Goal: Task Accomplishment & Management: Manage account settings

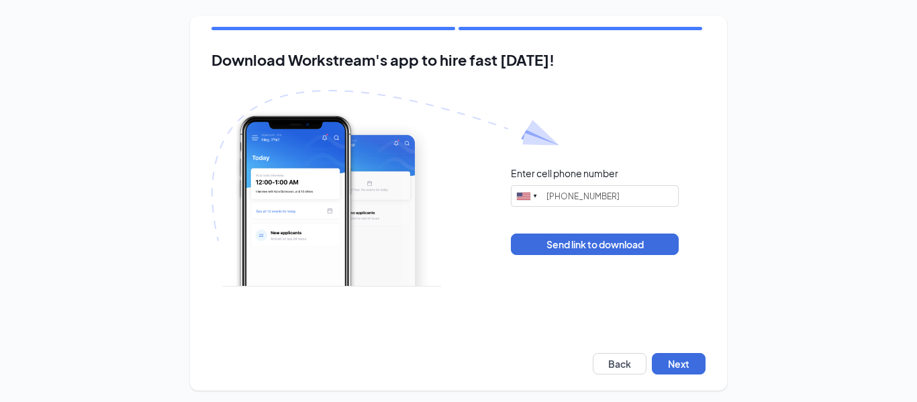
type input "(330) 277-3481"
click at [668, 357] on button "Next" at bounding box center [679, 363] width 54 height 21
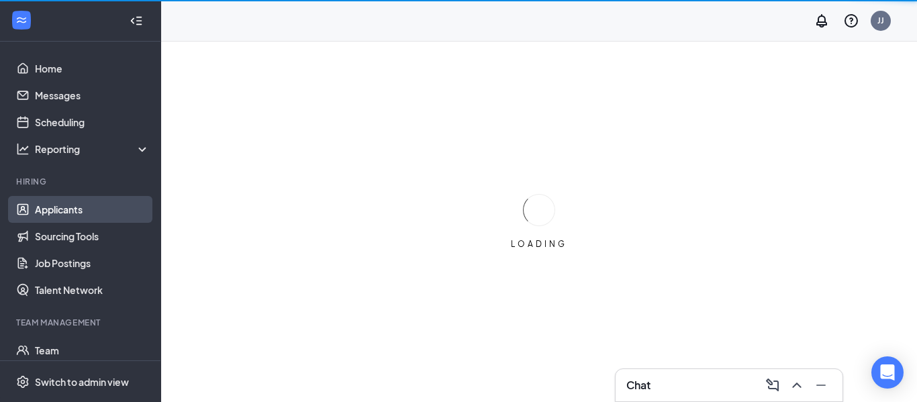
click at [80, 204] on link "Applicants" at bounding box center [92, 209] width 115 height 27
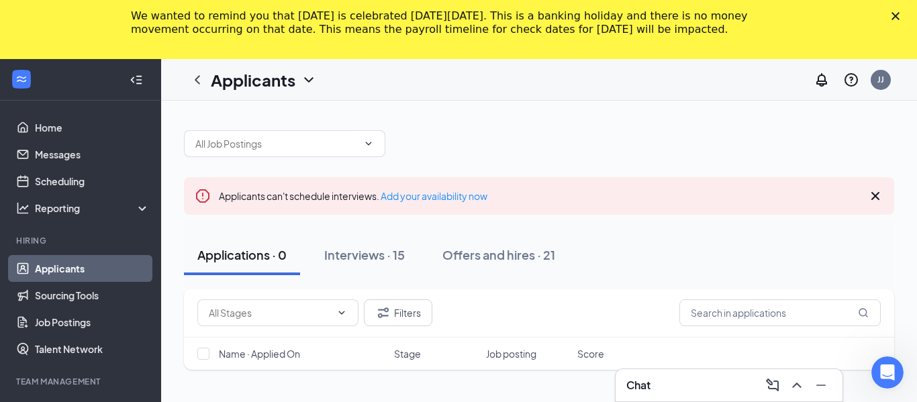
click at [563, 161] on div "Applicants can't schedule interviews. Add your availability now Applications · …" at bounding box center [539, 356] width 711 height 478
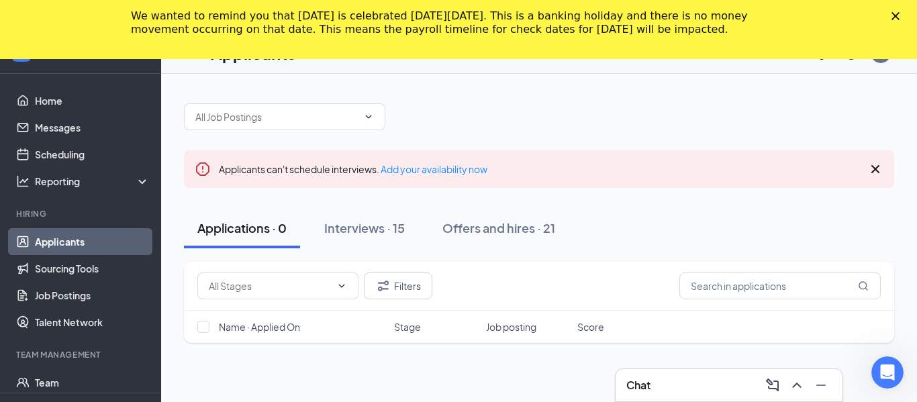
scroll to position [20, 0]
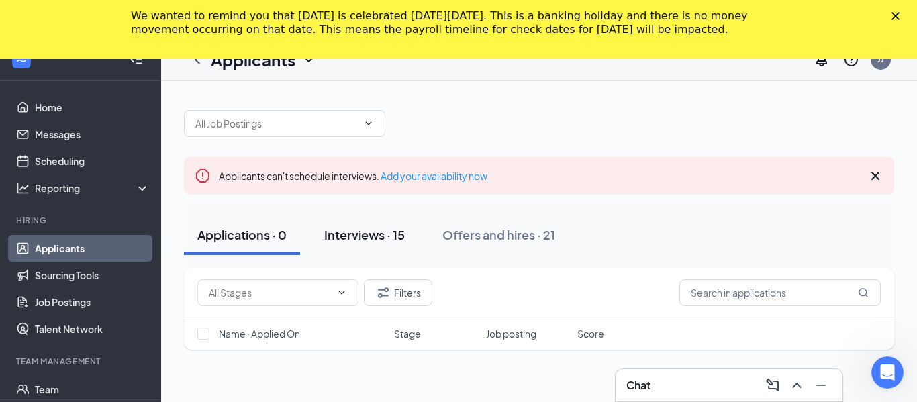
click at [363, 225] on button "Interviews · 15" at bounding box center [364, 235] width 107 height 40
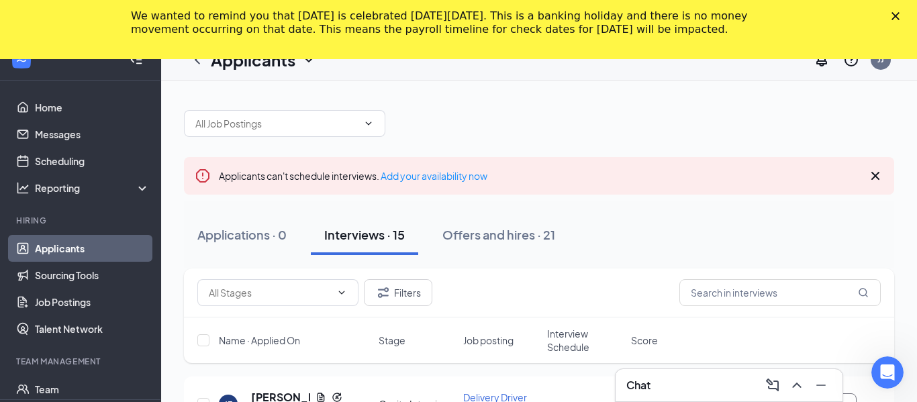
click at [674, 206] on div "Applications · 0 Interviews · 15 Offers and hires · 21" at bounding box center [539, 234] width 711 height 67
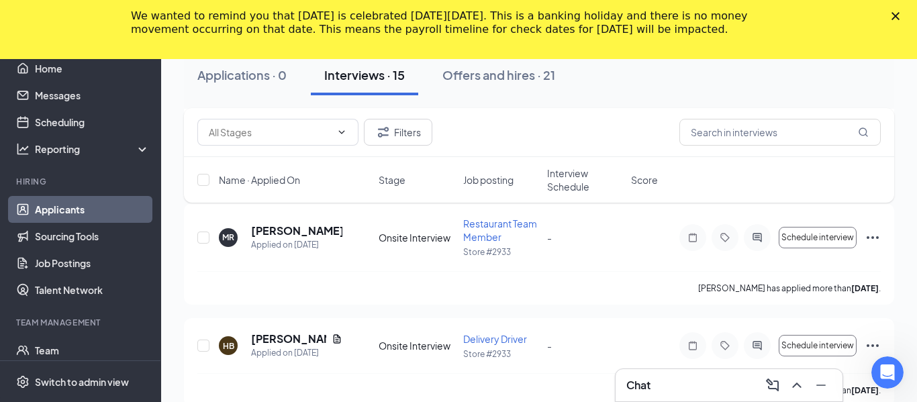
scroll to position [639, 0]
click at [488, 66] on div "Offers and hires · 21" at bounding box center [499, 74] width 113 height 17
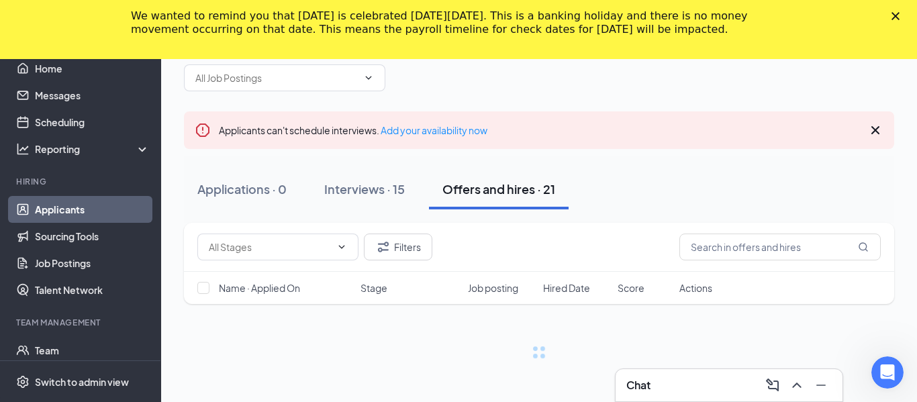
scroll to position [66, 0]
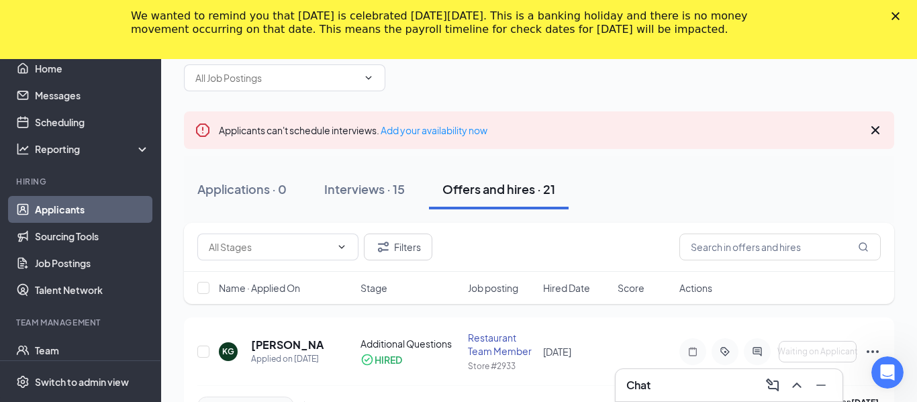
click at [602, 89] on div at bounding box center [539, 71] width 711 height 40
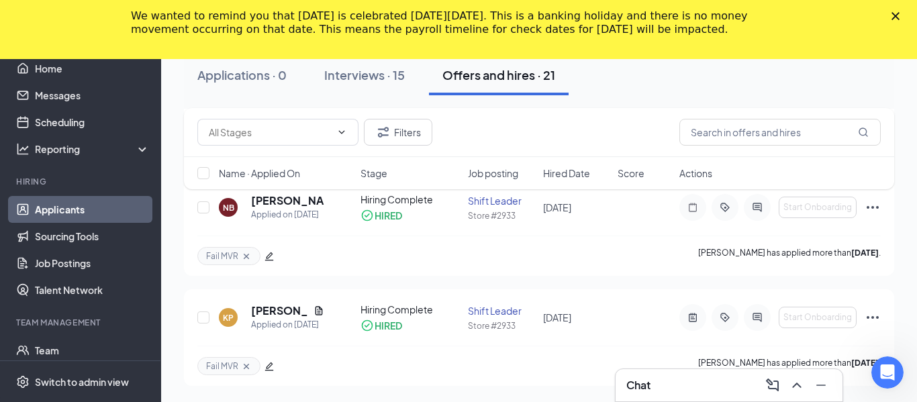
scroll to position [2458, 0]
click at [242, 85] on button "Applications · 0" at bounding box center [242, 75] width 116 height 40
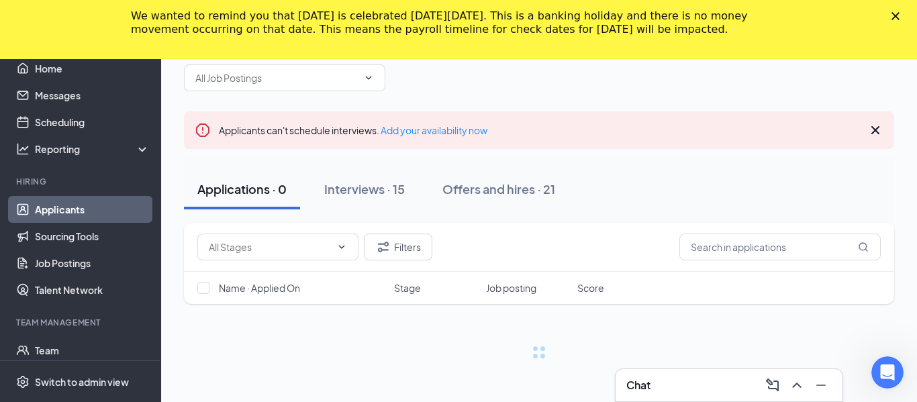
scroll to position [66, 0]
click at [304, 242] on input "text" at bounding box center [270, 247] width 122 height 15
click at [275, 279] on div "Application (40)" at bounding box center [241, 278] width 67 height 15
type input "Application (40)"
click at [894, 17] on polygon "Close" at bounding box center [896, 16] width 8 height 8
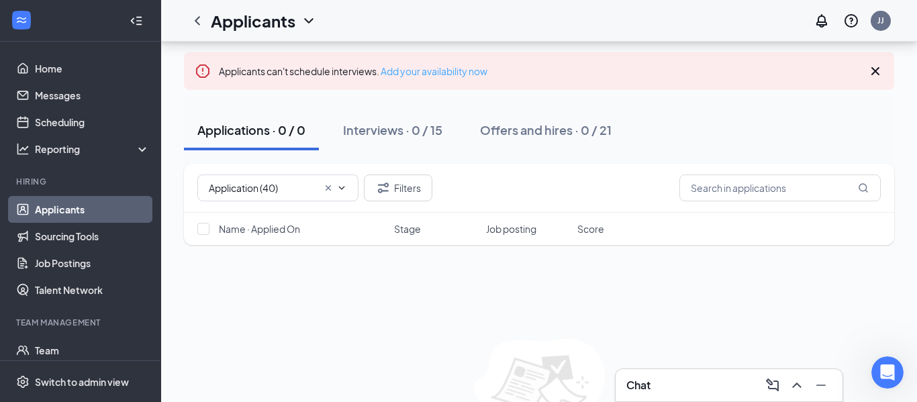
click at [457, 71] on link "Add your availability now" at bounding box center [434, 71] width 107 height 12
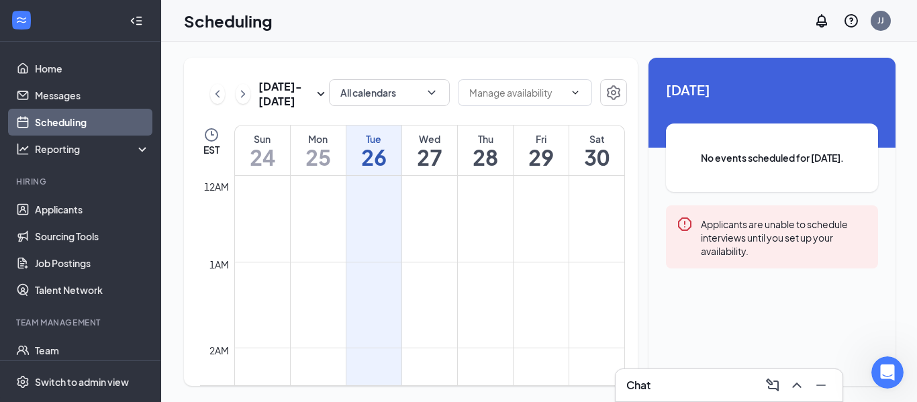
scroll to position [660, 0]
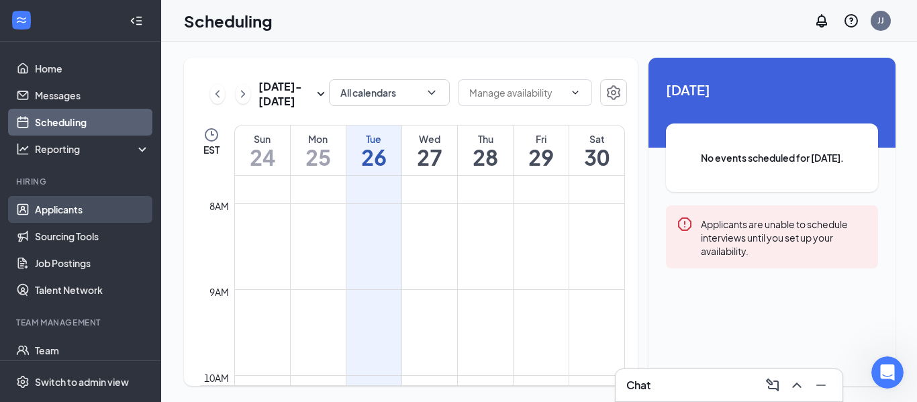
click at [79, 209] on link "Applicants" at bounding box center [92, 209] width 115 height 27
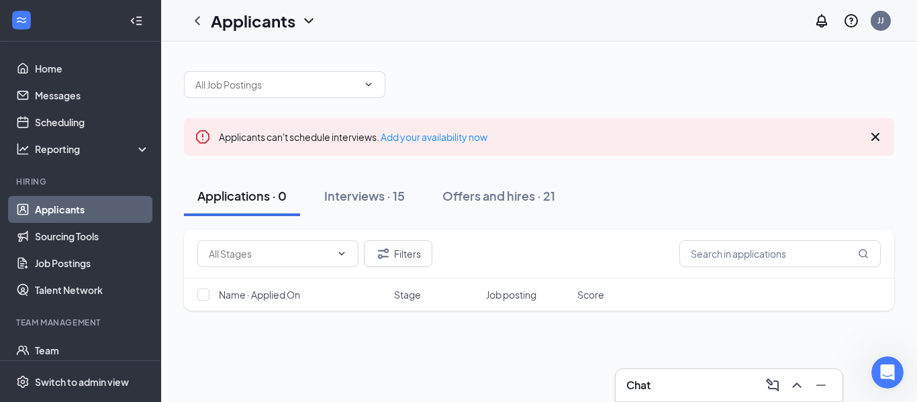
click at [457, 70] on div at bounding box center [539, 78] width 711 height 40
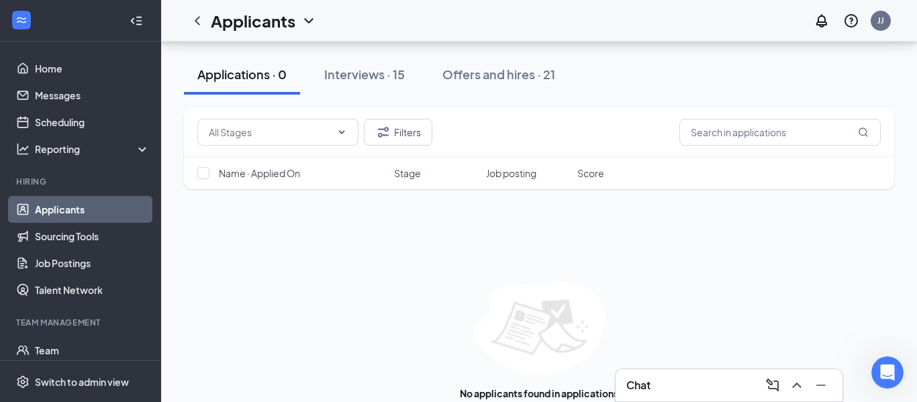
scroll to position [149, 0]
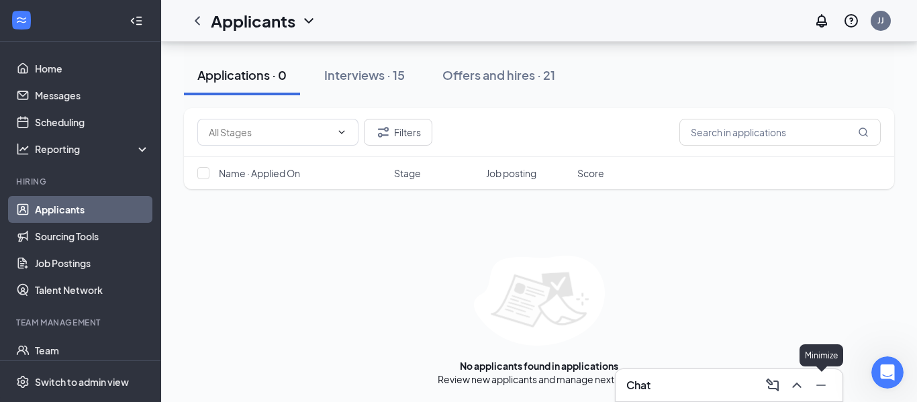
click at [826, 388] on icon "Minimize" at bounding box center [821, 385] width 16 height 16
click at [267, 26] on h1 "Applicants" at bounding box center [253, 20] width 85 height 23
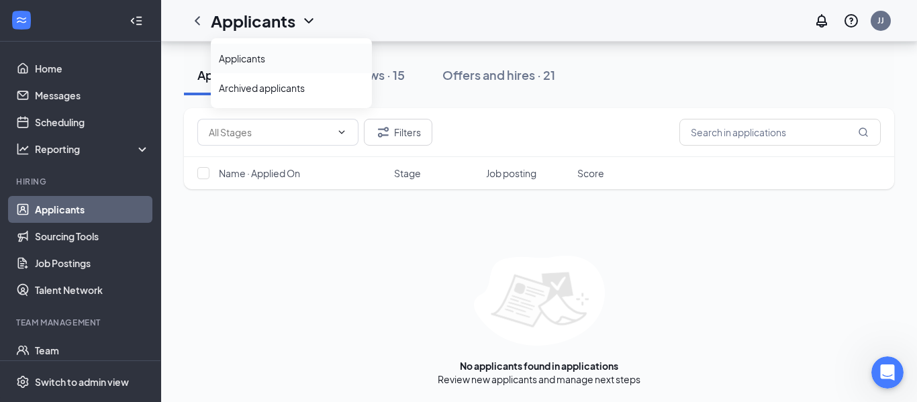
click at [263, 58] on link "Applicants" at bounding box center [291, 58] width 145 height 13
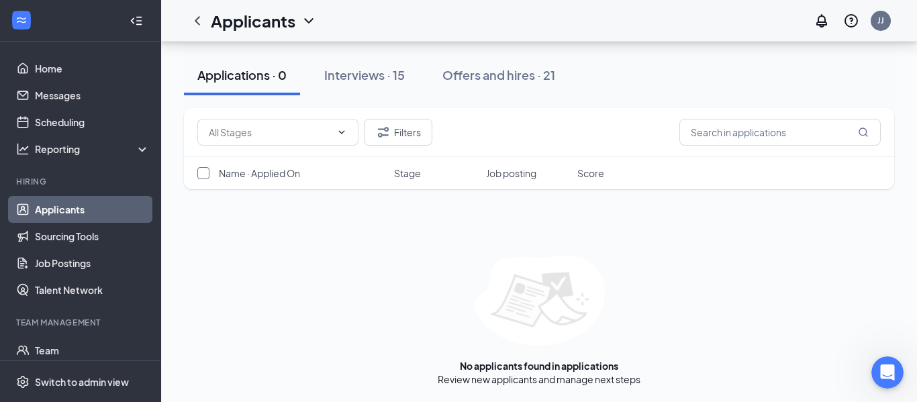
click at [206, 170] on input "checkbox" at bounding box center [203, 173] width 12 height 12
click at [201, 174] on input "checkbox" at bounding box center [203, 173] width 12 height 12
checkbox input "false"
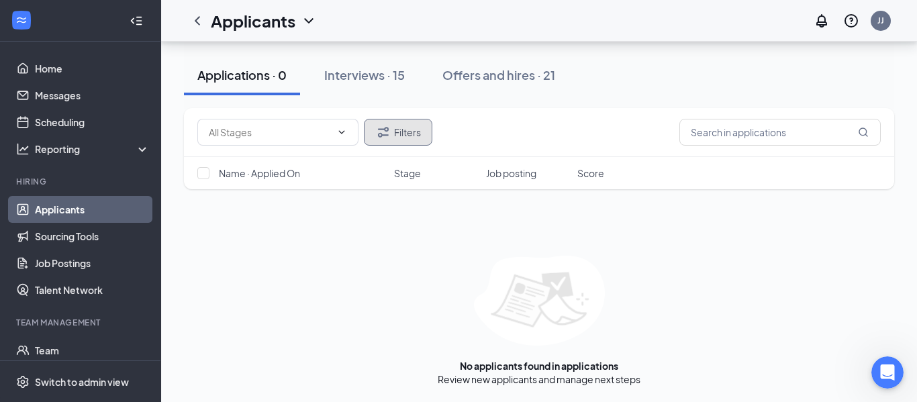
click at [414, 133] on button "Filters" at bounding box center [398, 132] width 69 height 27
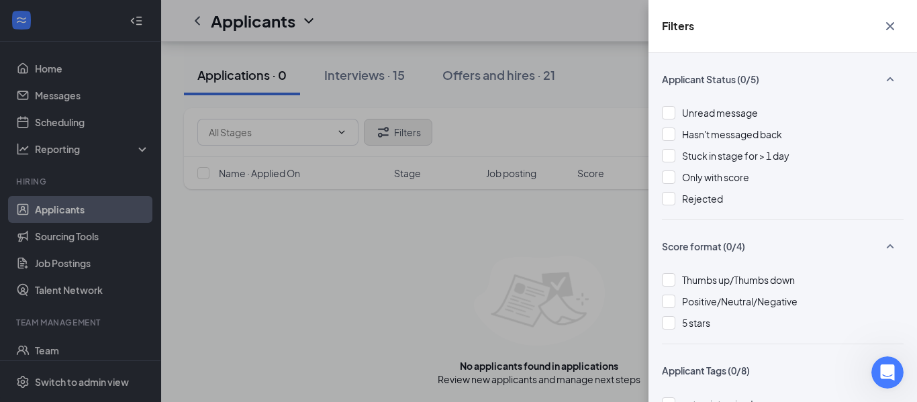
click at [414, 133] on div "Filters Applicant Status (0/5) Unread message Hasn't messaged back Stuck in sta…" at bounding box center [458, 201] width 917 height 402
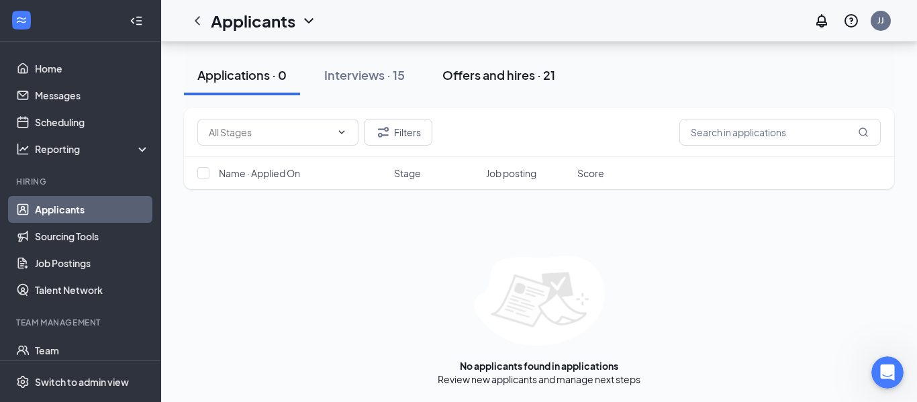
click at [505, 63] on button "Offers and hires · 21" at bounding box center [499, 75] width 140 height 40
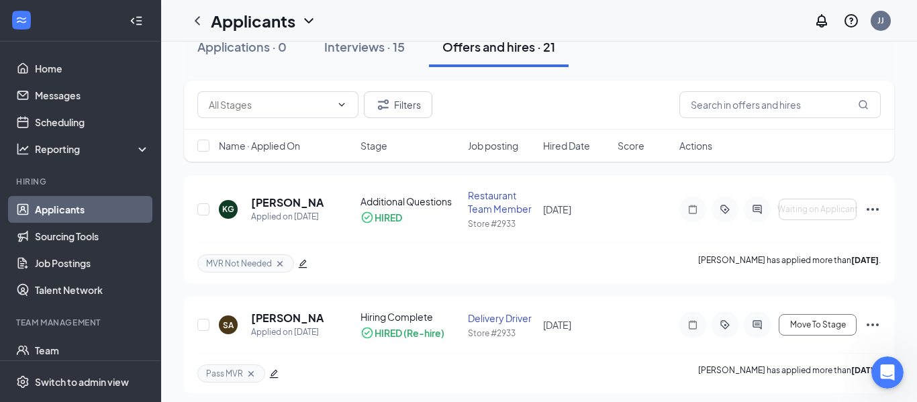
scroll to position [7, 0]
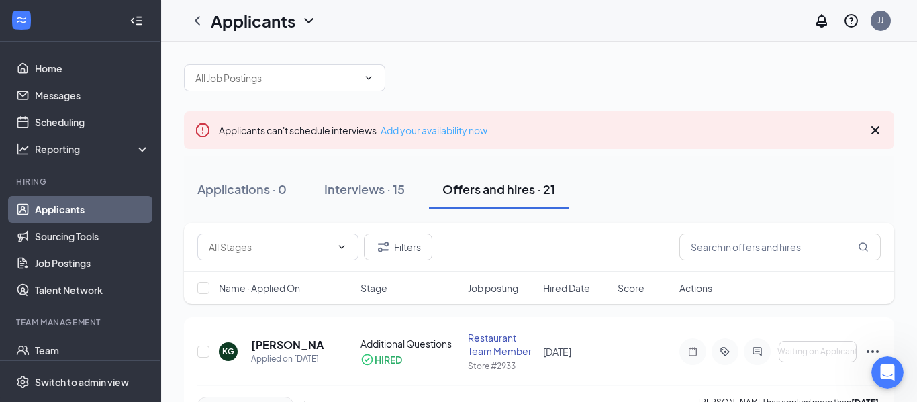
click at [411, 133] on link "Add your availability now" at bounding box center [434, 130] width 107 height 12
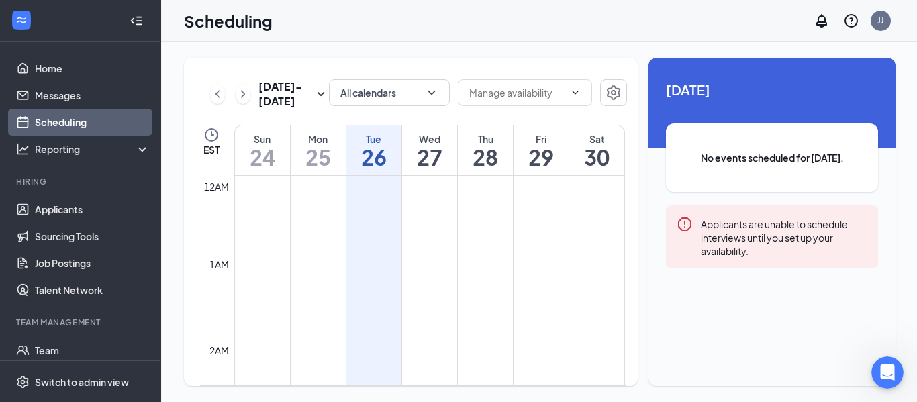
scroll to position [660, 0]
